Goal: Task Accomplishment & Management: Manage account settings

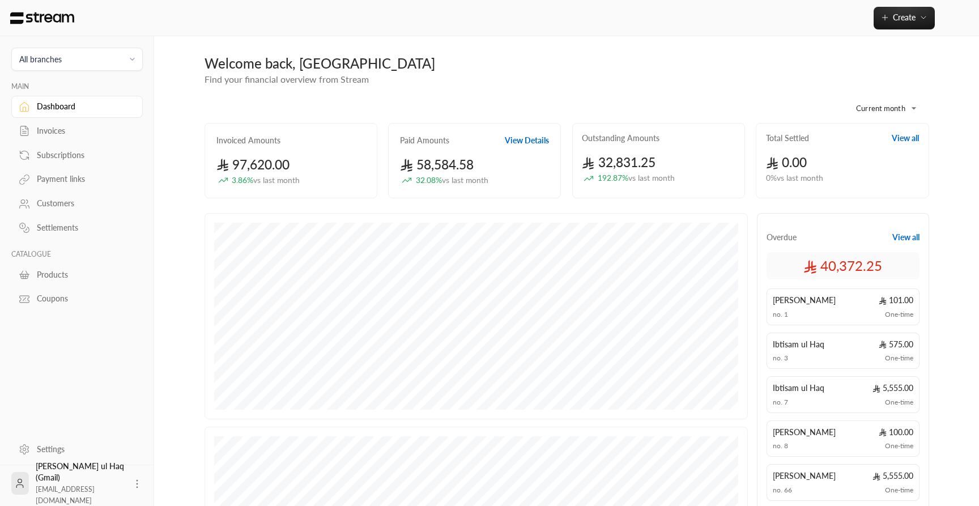
click at [59, 185] on div "Payment links" at bounding box center [83, 178] width 92 height 11
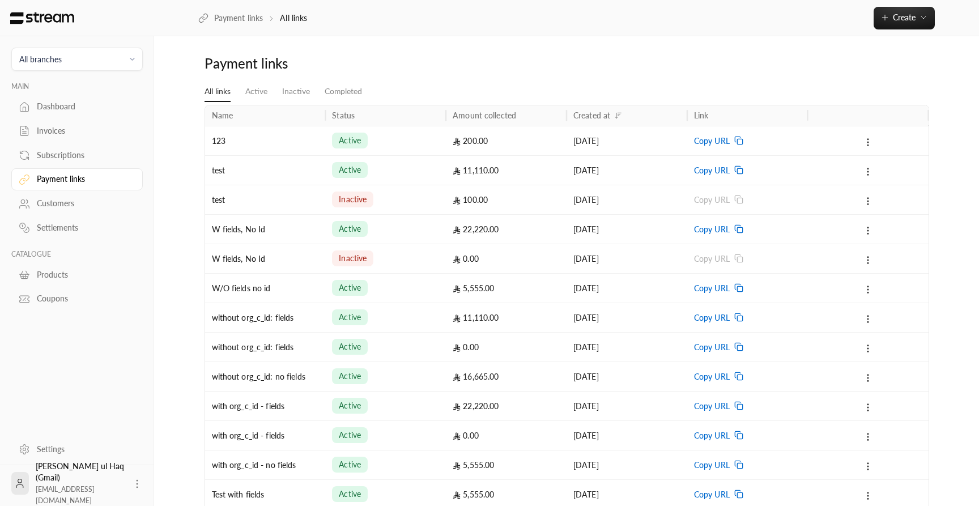
click at [279, 135] on div "123" at bounding box center [265, 140] width 107 height 29
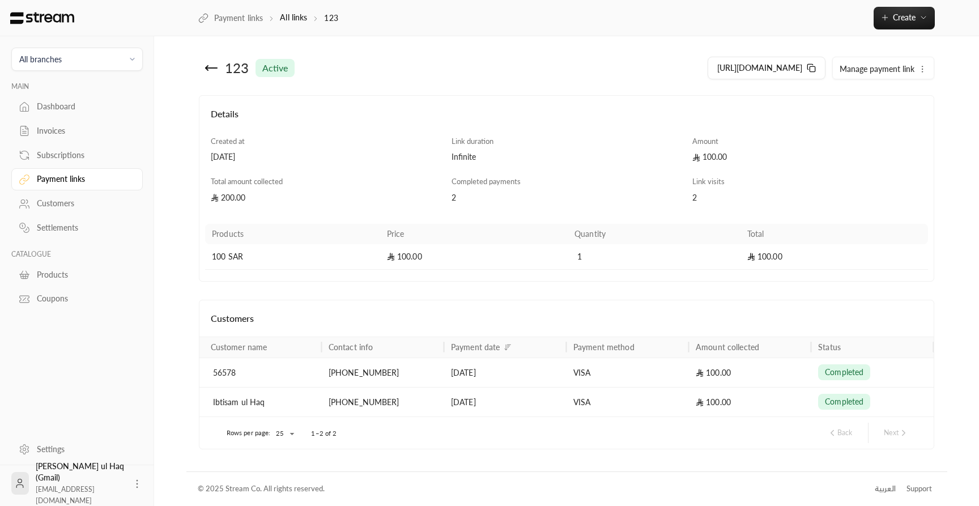
click at [274, 406] on div "Ibtisam ul Haq" at bounding box center [264, 401] width 102 height 29
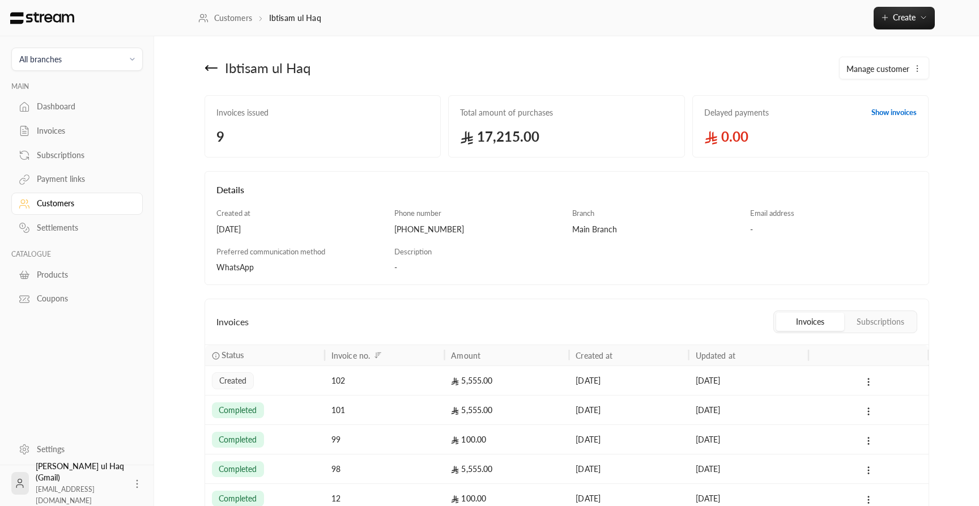
click at [401, 442] on div "99" at bounding box center [384, 439] width 106 height 29
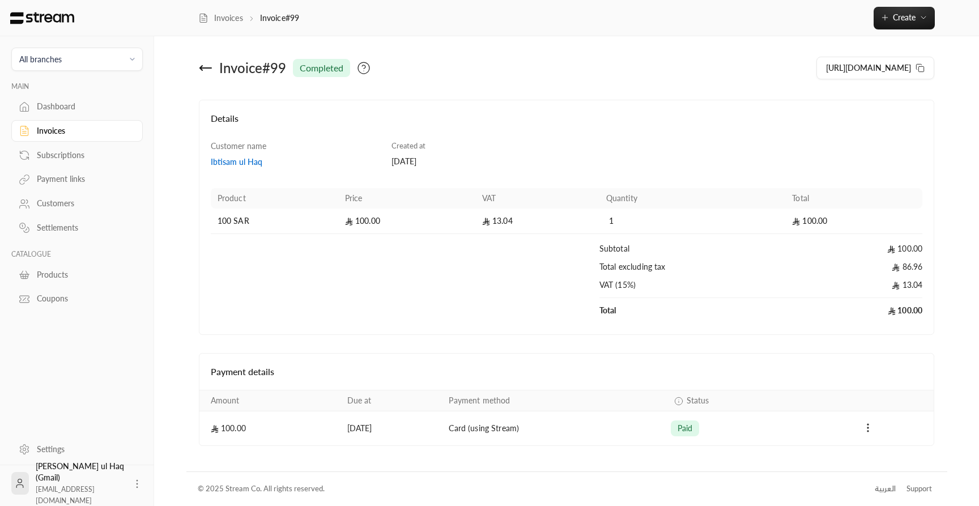
click at [56, 136] on div "Invoices" at bounding box center [83, 130] width 92 height 11
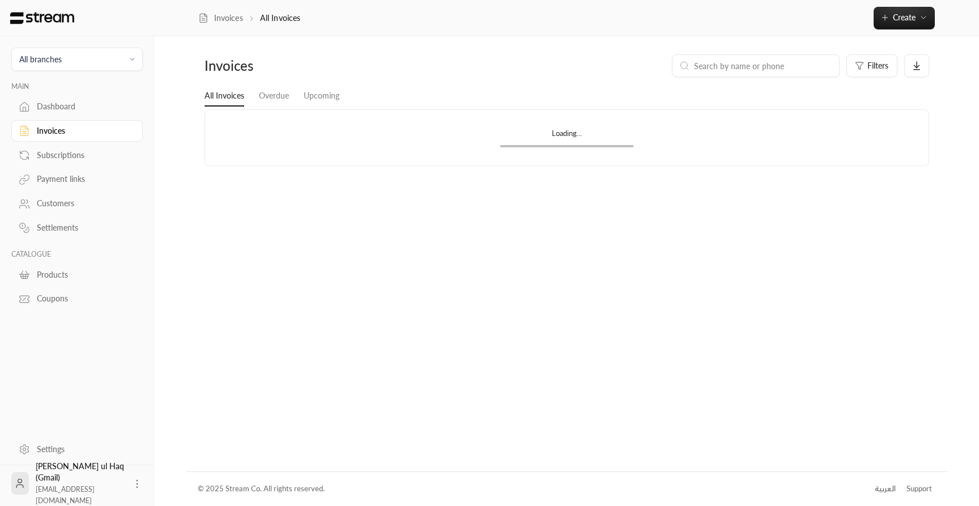
click at [58, 184] on div "Payment links" at bounding box center [83, 178] width 92 height 11
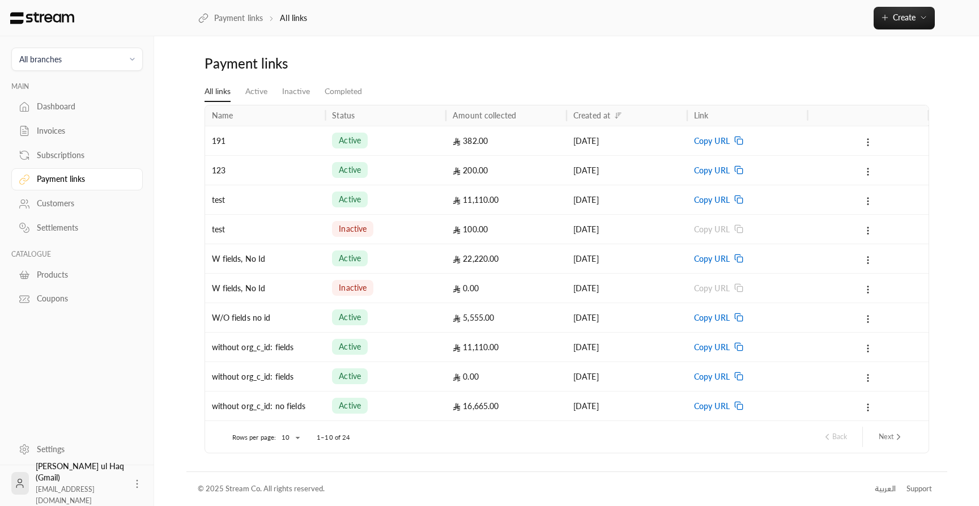
click at [257, 136] on div "191" at bounding box center [265, 140] width 107 height 29
